Goal: Information Seeking & Learning: Learn about a topic

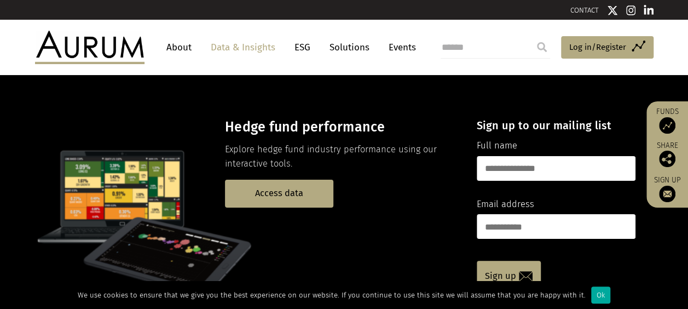
click at [232, 50] on link "Data & Insights" at bounding box center [243, 47] width 76 height 20
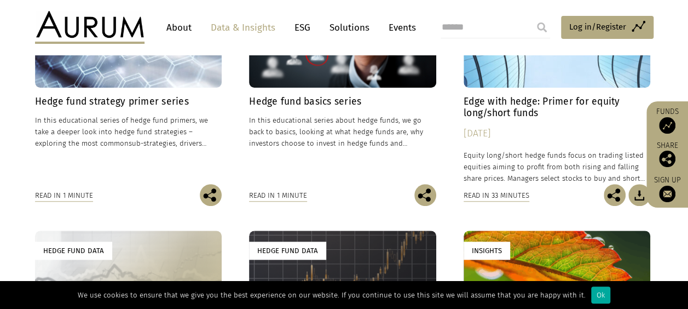
scroll to position [433, 0]
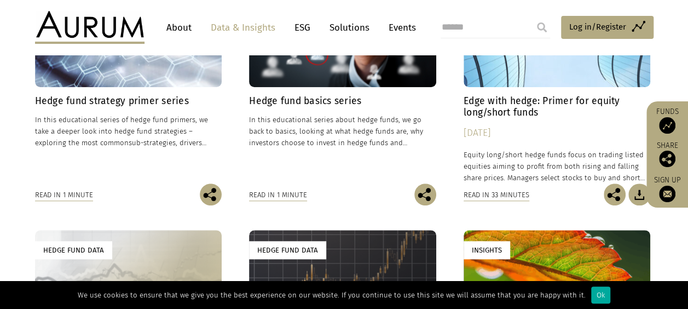
click at [515, 105] on h4 "Edge with hedge: Primer for equity long/short funds" at bounding box center [557, 106] width 187 height 23
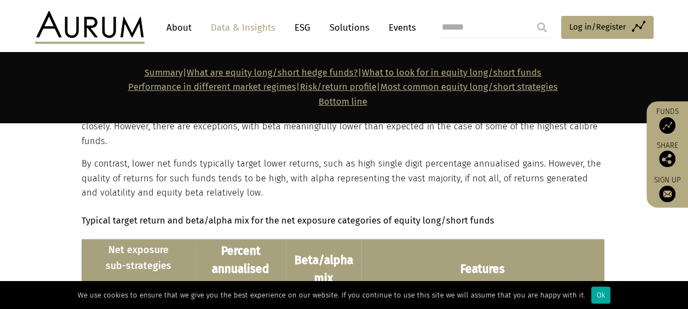
scroll to position [7137, 0]
